Goal: Task Accomplishment & Management: Manage account settings

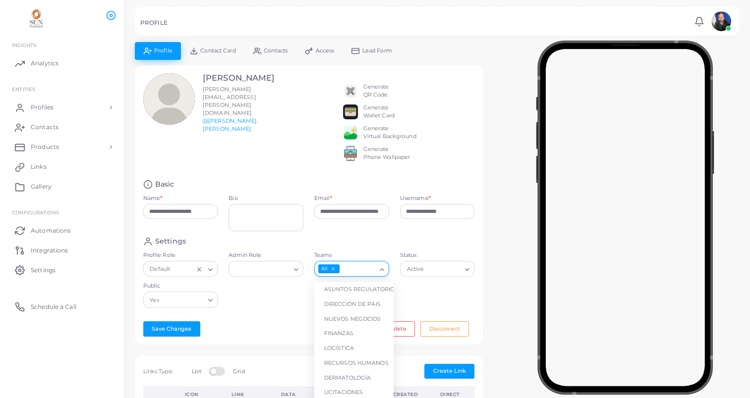
click at [383, 274] on icon "Search for option" at bounding box center [381, 269] width 7 height 7
click at [351, 325] on li "SIMBIOSIS" at bounding box center [353, 319] width 79 height 15
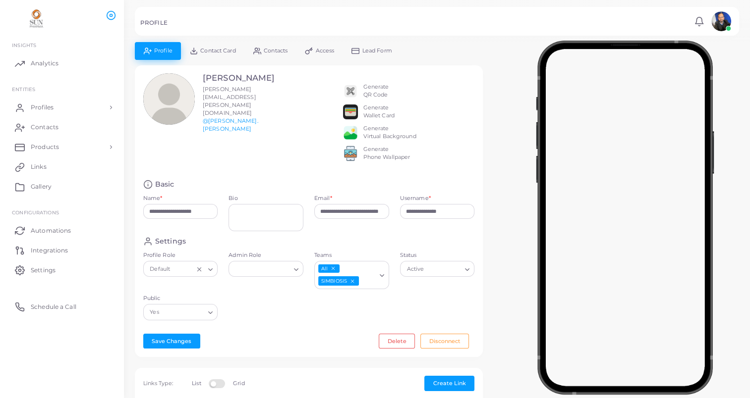
click at [467, 274] on icon "Search for option" at bounding box center [466, 269] width 7 height 7
click at [430, 293] on li "Active" at bounding box center [439, 289] width 79 height 15
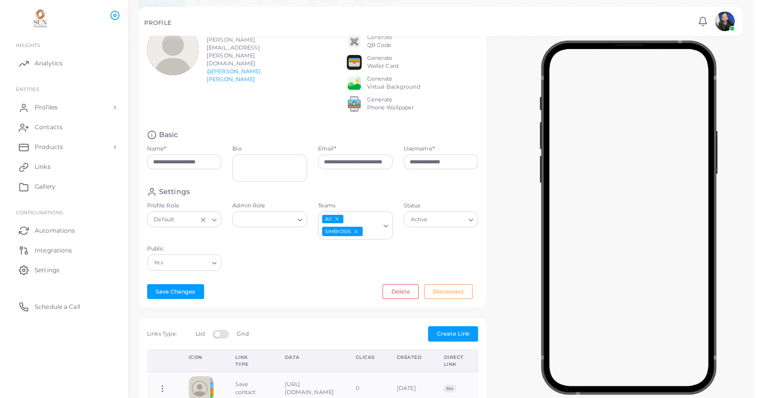
scroll to position [0, 0]
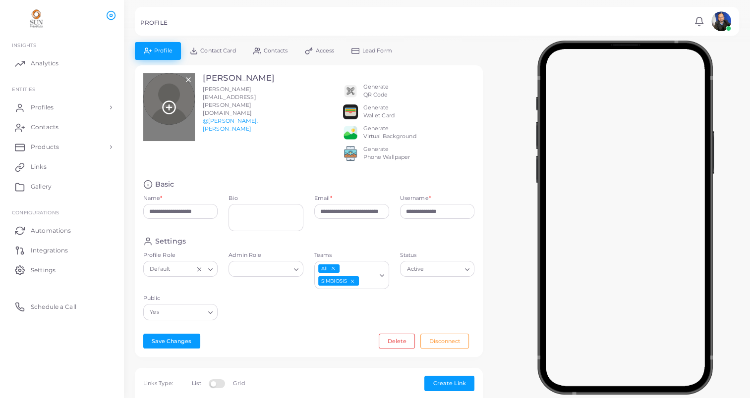
click at [172, 100] on icon at bounding box center [169, 107] width 15 height 15
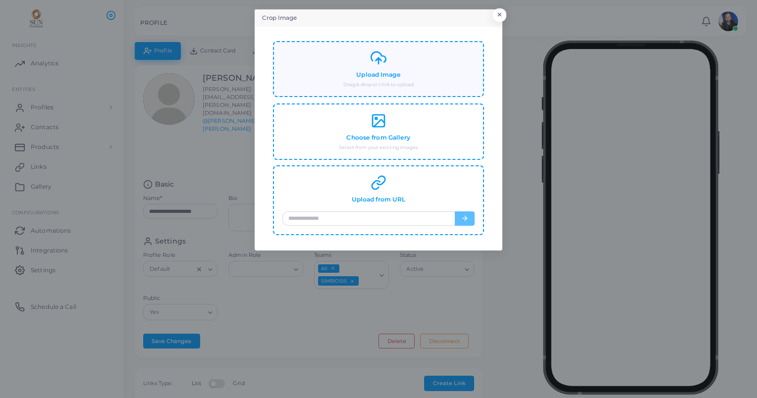
click at [382, 76] on h4 "Upload Image" at bounding box center [378, 74] width 44 height 7
click at [383, 79] on div "Upload Image Drag & drop or click to upload" at bounding box center [378, 69] width 192 height 38
click at [372, 71] on h4 "Upload Image" at bounding box center [378, 74] width 44 height 7
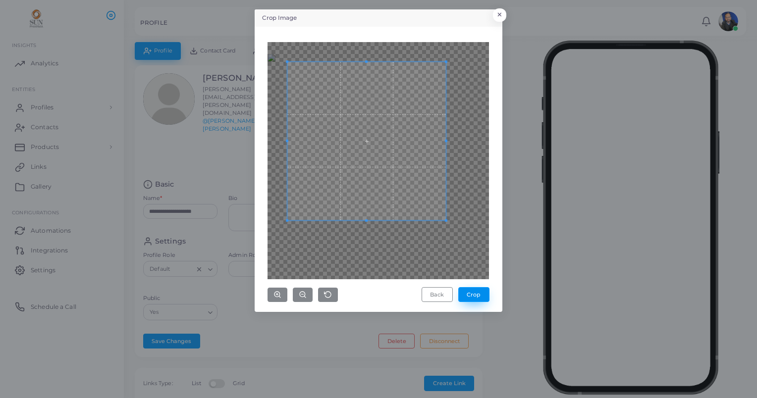
click at [470, 294] on button "Crop" at bounding box center [473, 294] width 31 height 15
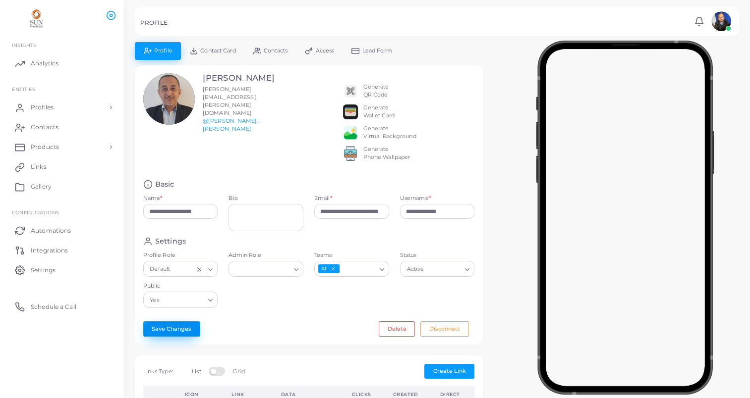
click at [177, 336] on button "Save Changes" at bounding box center [171, 329] width 57 height 15
click at [48, 107] on span "Profiles" at bounding box center [44, 107] width 23 height 9
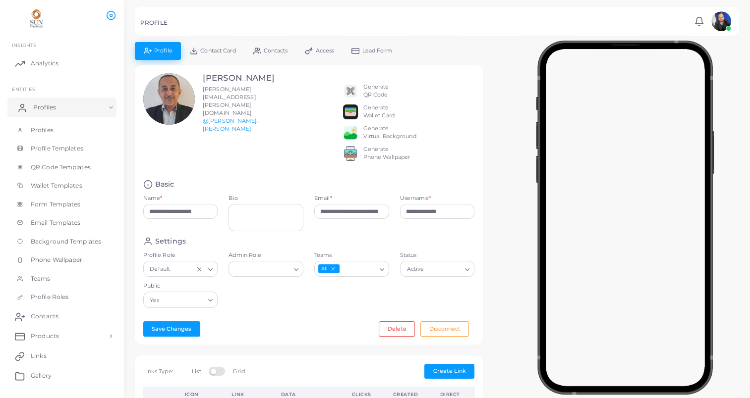
click at [50, 108] on span "Profiles" at bounding box center [44, 107] width 23 height 9
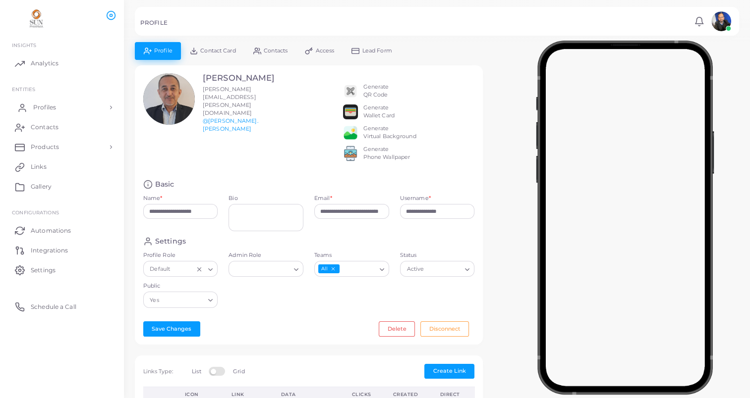
click at [53, 107] on span "Profiles" at bounding box center [44, 107] width 23 height 9
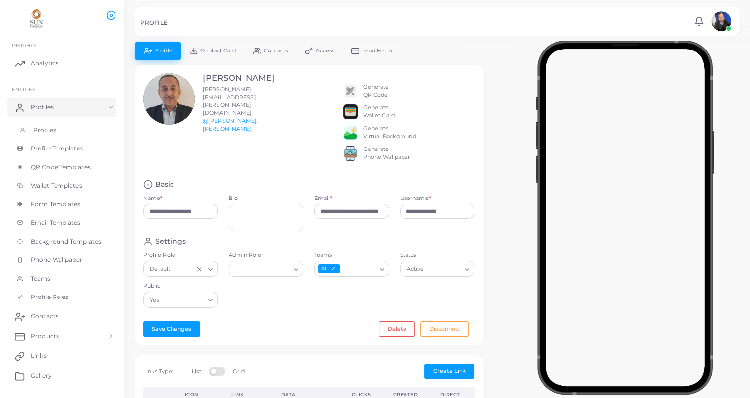
click at [50, 127] on span "Profiles" at bounding box center [44, 130] width 23 height 9
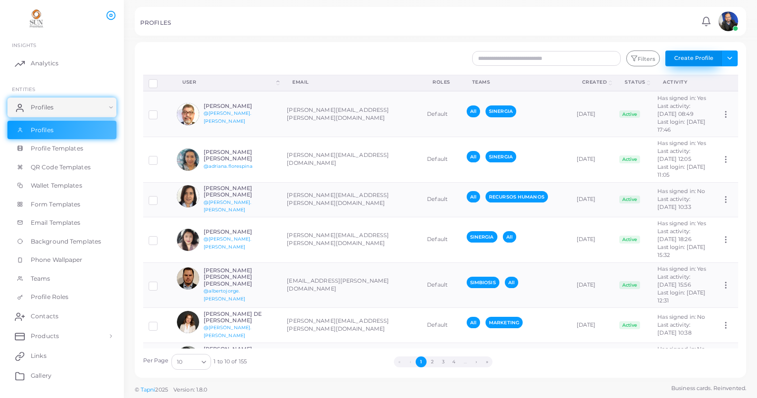
click at [698, 57] on button "Create Profile" at bounding box center [694, 59] width 56 height 16
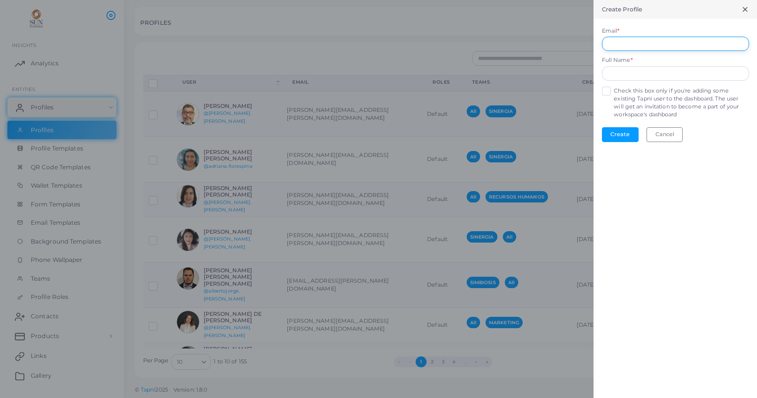
click at [613, 40] on input "Email *" at bounding box center [675, 44] width 147 height 15
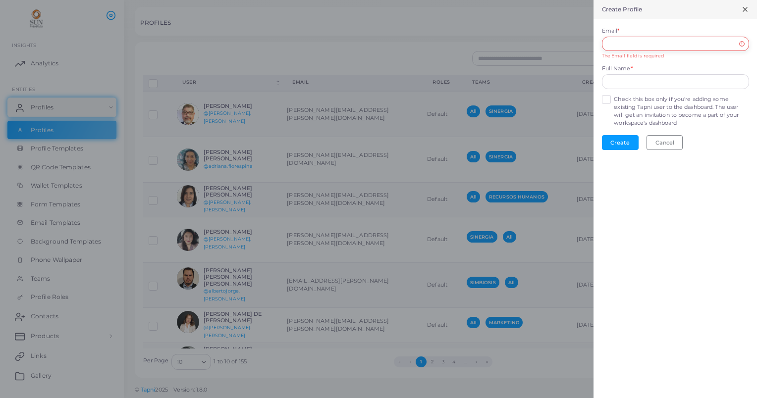
click at [642, 45] on input "Email *" at bounding box center [675, 44] width 147 height 15
paste input "**********"
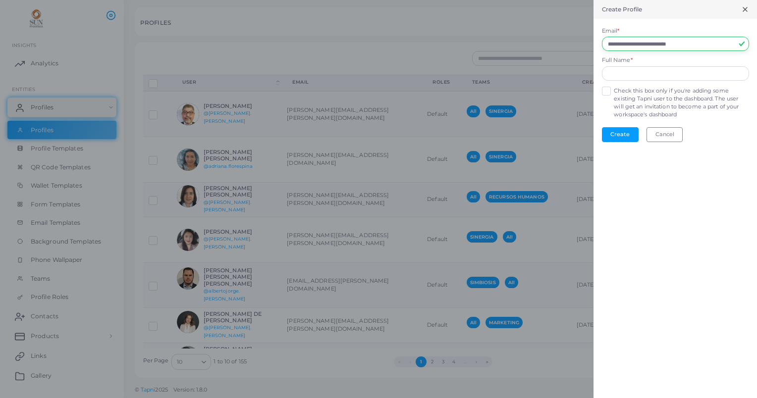
type input "**********"
click at [634, 69] on input "text" at bounding box center [675, 73] width 147 height 15
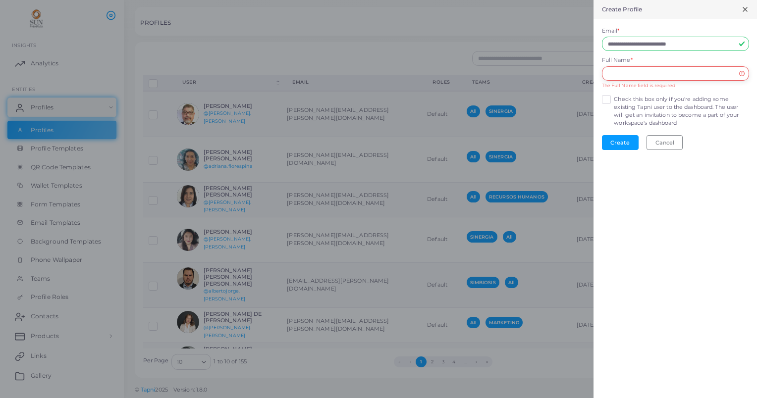
click at [646, 73] on input "text" at bounding box center [675, 73] width 147 height 15
paste input "**********"
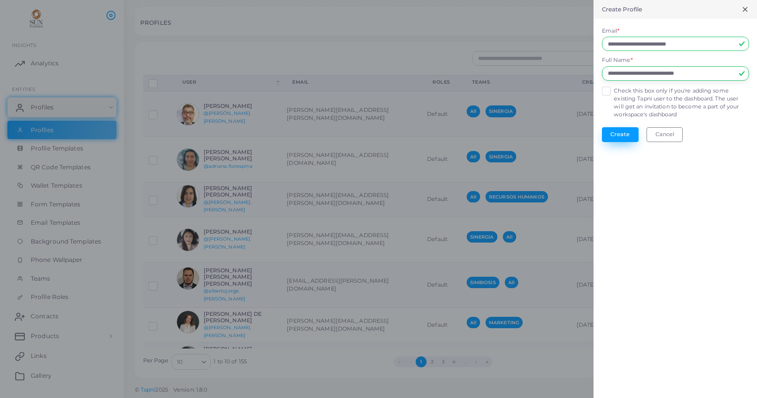
type input "**********"
click at [619, 133] on button "Create" at bounding box center [620, 134] width 37 height 15
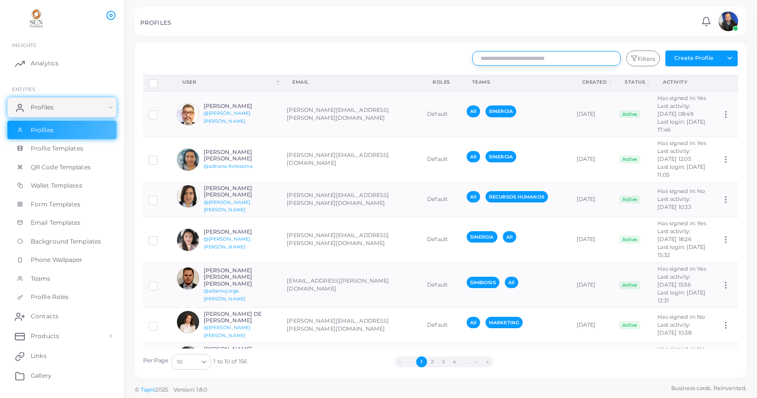
click at [496, 60] on input "text" at bounding box center [546, 58] width 149 height 15
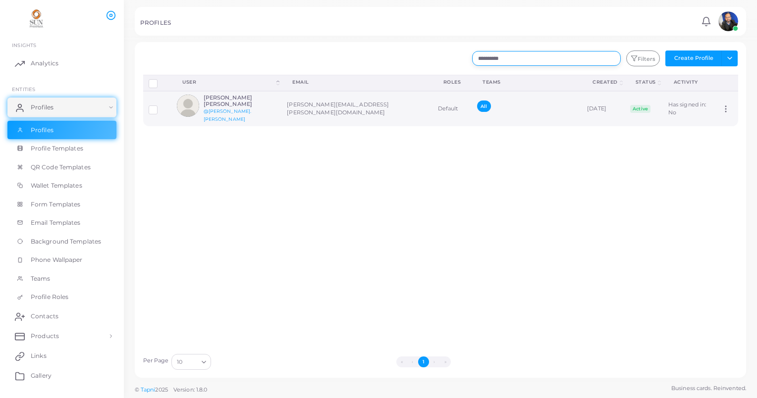
type input "**********"
click at [161, 106] on label at bounding box center [161, 106] width 0 height 0
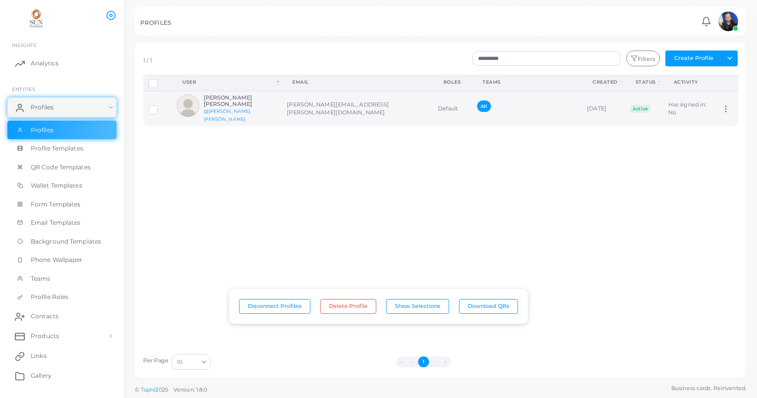
click at [222, 103] on h6 "[PERSON_NAME] [PERSON_NAME]" at bounding box center [240, 101] width 73 height 13
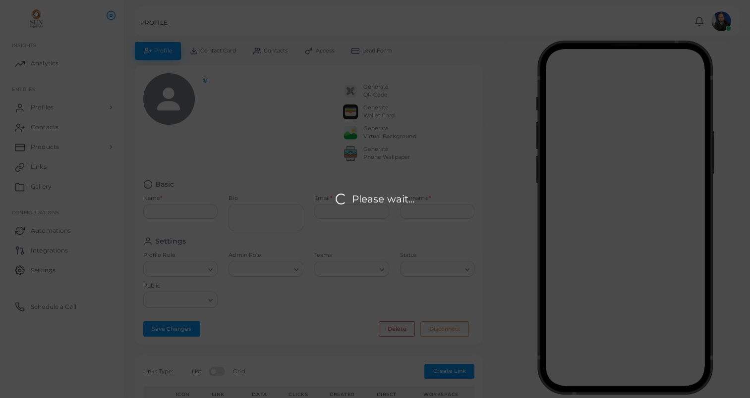
type input "**********"
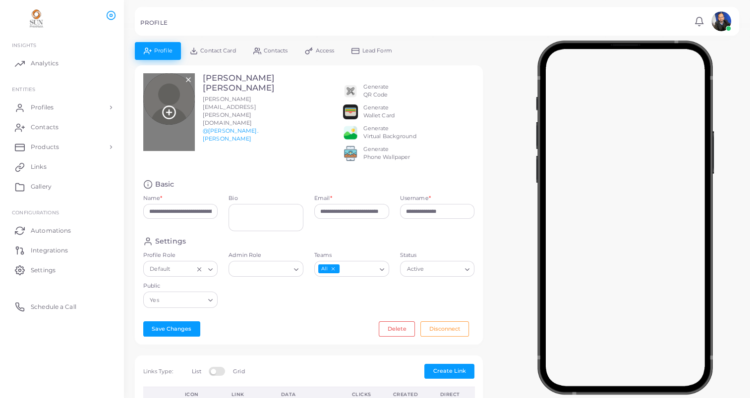
click at [169, 110] on line at bounding box center [169, 112] width 0 height 5
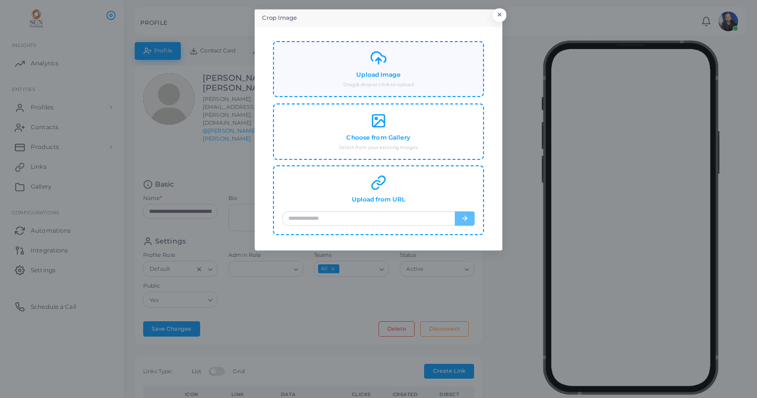
click at [366, 78] on h4 "Upload Image" at bounding box center [378, 74] width 44 height 7
click at [381, 73] on h4 "Upload Image" at bounding box center [378, 74] width 44 height 7
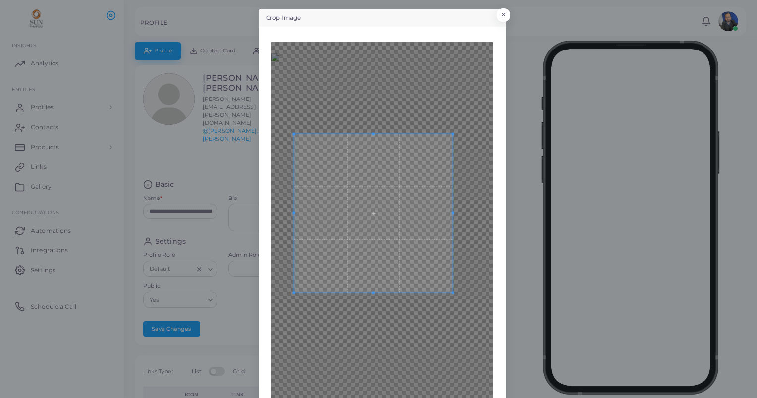
click at [412, 248] on span at bounding box center [373, 213] width 159 height 159
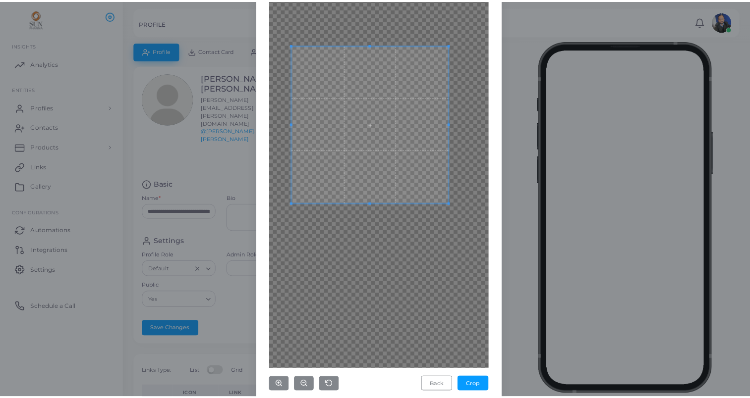
scroll to position [103, 0]
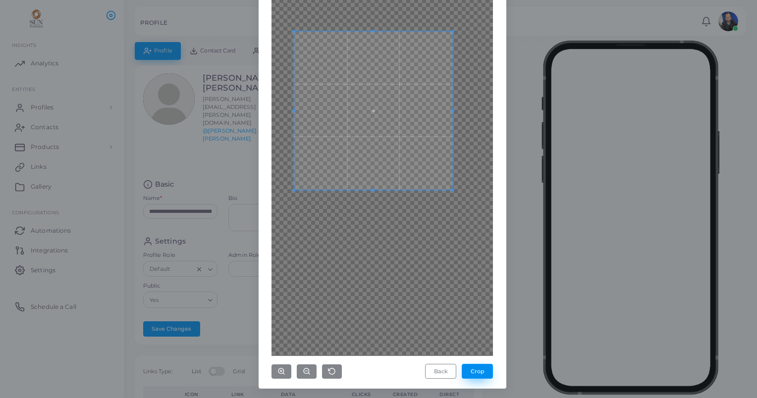
click at [472, 371] on button "Crop" at bounding box center [477, 371] width 31 height 15
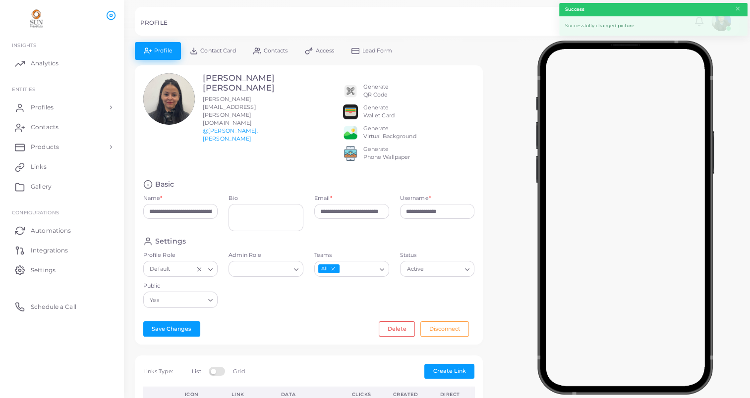
scroll to position [50, 0]
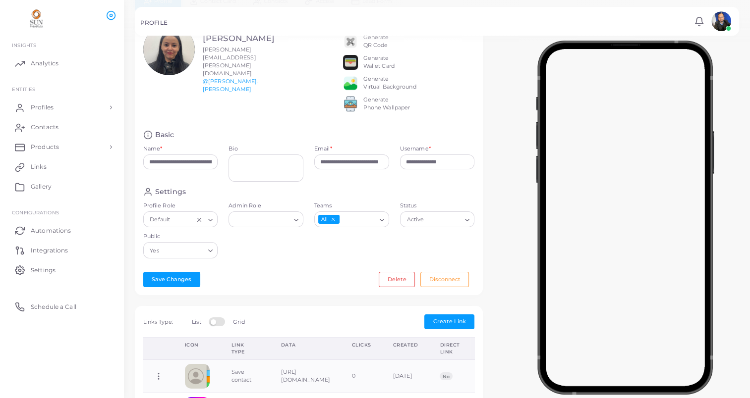
click at [383, 224] on icon "Search for option" at bounding box center [381, 220] width 7 height 7
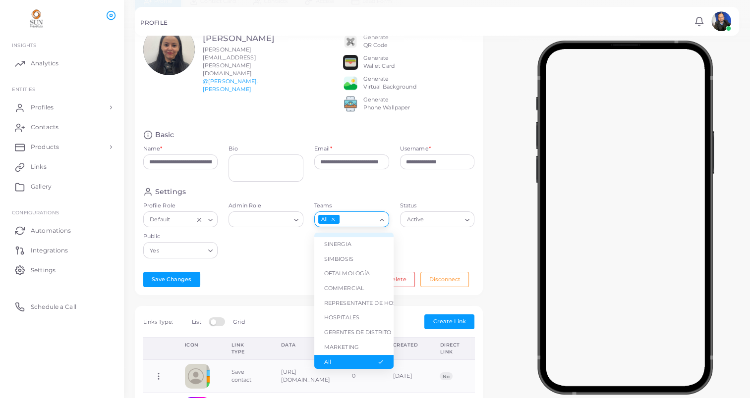
scroll to position [103, 0]
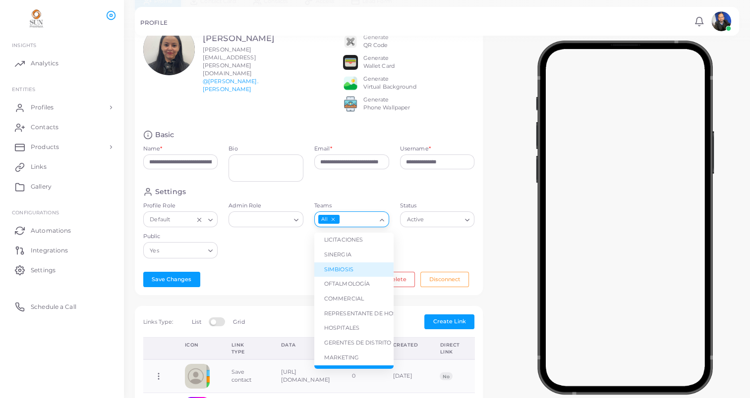
click at [354, 277] on li "SIMBIOSIS" at bounding box center [353, 270] width 79 height 15
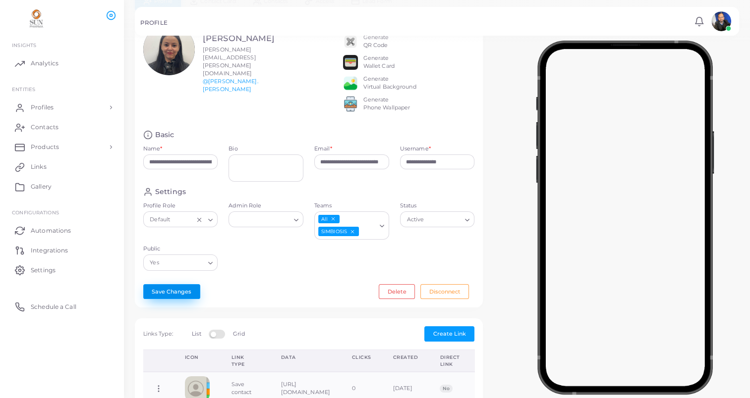
click at [168, 298] on button "Save Changes" at bounding box center [171, 291] width 57 height 15
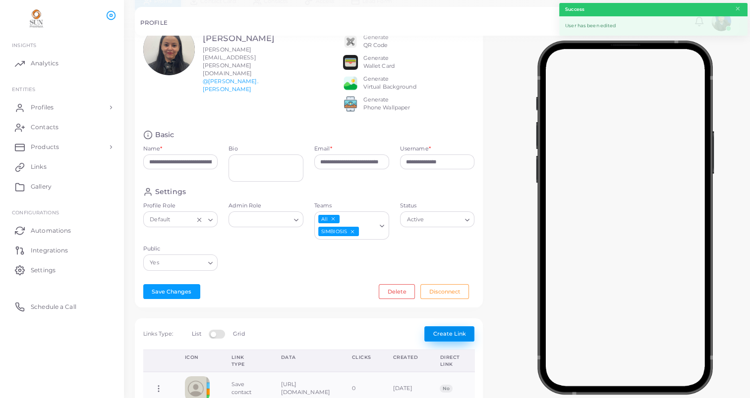
click at [450, 337] on span "Create Link" at bounding box center [449, 334] width 33 height 7
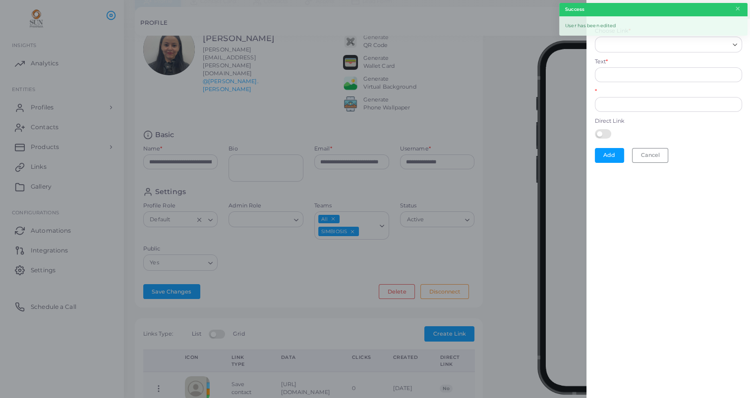
click at [363, 295] on div at bounding box center [375, 199] width 750 height 398
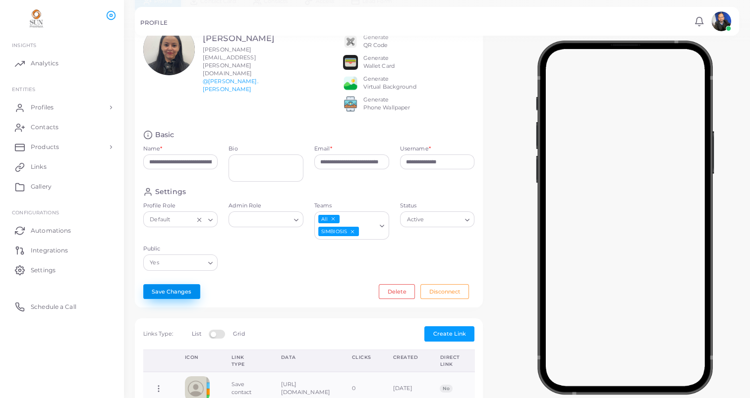
click at [177, 296] on button "Save Changes" at bounding box center [171, 291] width 57 height 15
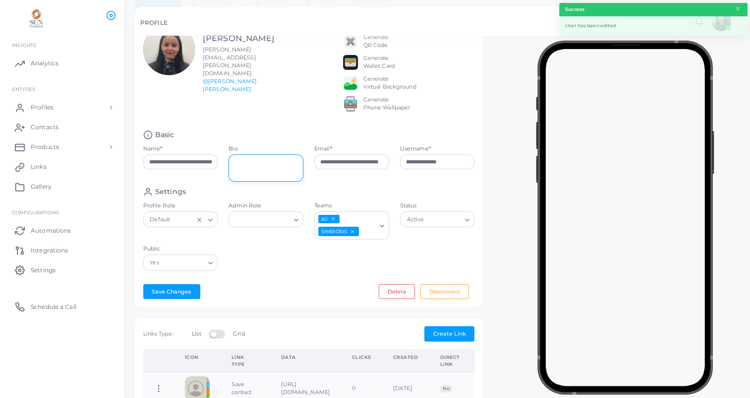
click at [274, 176] on textarea "Bio" at bounding box center [265, 168] width 75 height 27
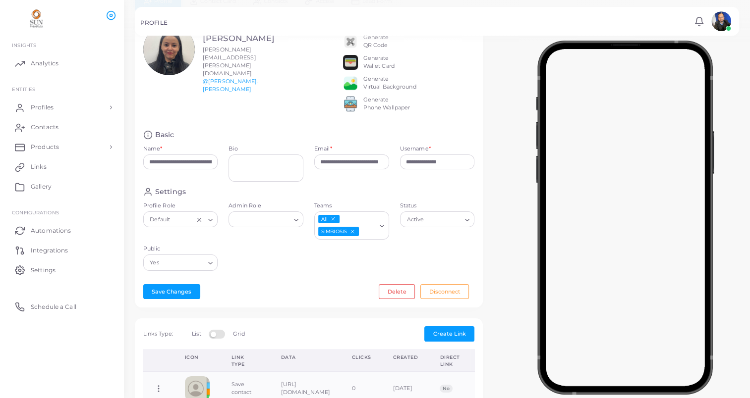
click at [254, 225] on input "Admin Role" at bounding box center [261, 220] width 57 height 11
drag, startPoint x: 304, startPoint y: 293, endPoint x: 311, endPoint y: 293, distance: 7.4
click at [304, 293] on div "Save Changes Delete Disconnect" at bounding box center [309, 291] width 332 height 15
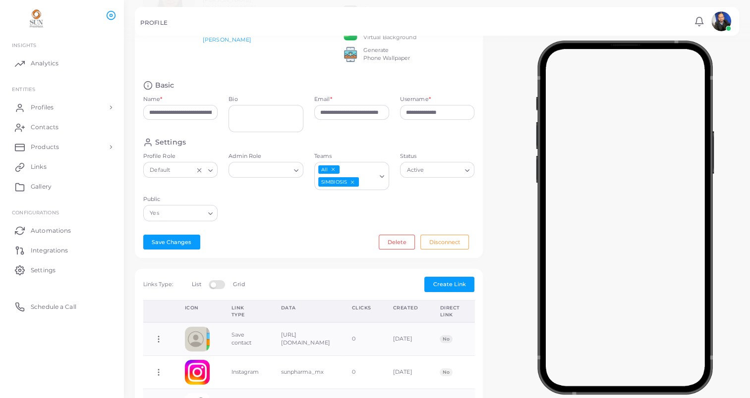
scroll to position [0, 0]
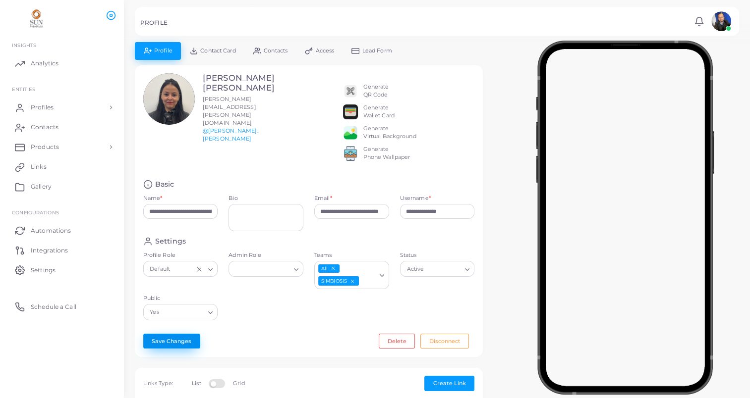
click at [183, 346] on button "Save Changes" at bounding box center [171, 341] width 57 height 15
click at [324, 219] on input "**********" at bounding box center [351, 211] width 75 height 15
drag, startPoint x: 320, startPoint y: 219, endPoint x: 406, endPoint y: 231, distance: 87.2
click at [406, 231] on div "**********" at bounding box center [309, 208] width 342 height 57
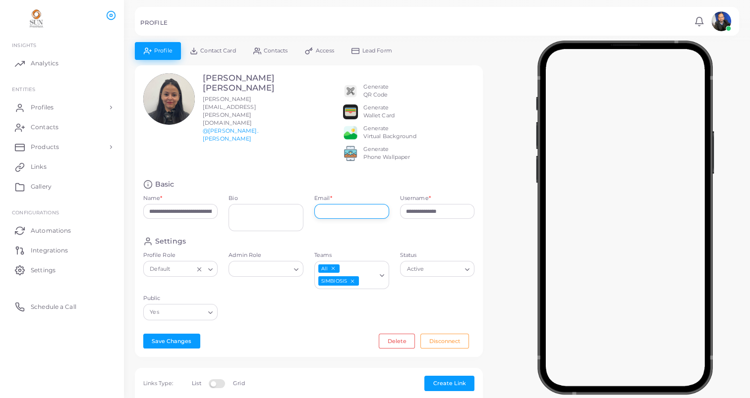
scroll to position [0, 0]
click at [362, 197] on div "**********" at bounding box center [309, 208] width 342 height 57
click at [352, 219] on input "**********" at bounding box center [351, 211] width 75 height 15
type input "**********"
click at [184, 349] on button "Save Changes" at bounding box center [171, 341] width 57 height 15
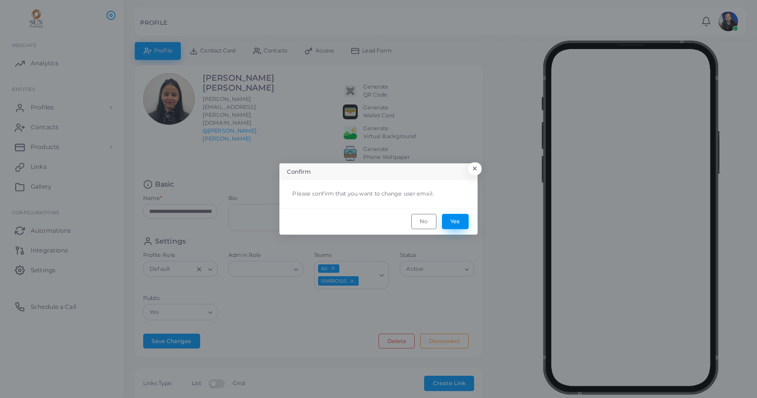
click at [454, 222] on button "Yes" at bounding box center [455, 221] width 27 height 15
